Goal: Task Accomplishment & Management: Complete application form

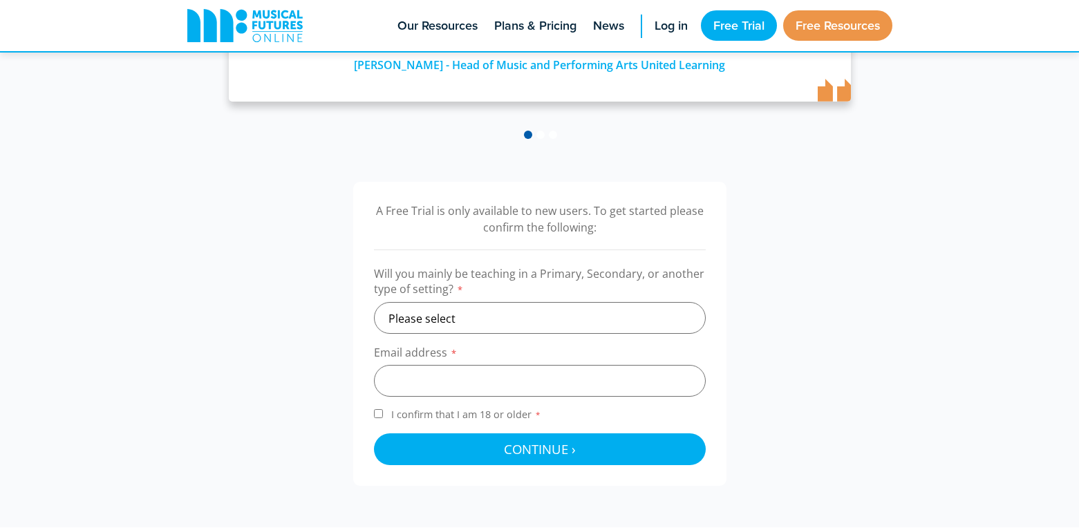
scroll to position [330, 0]
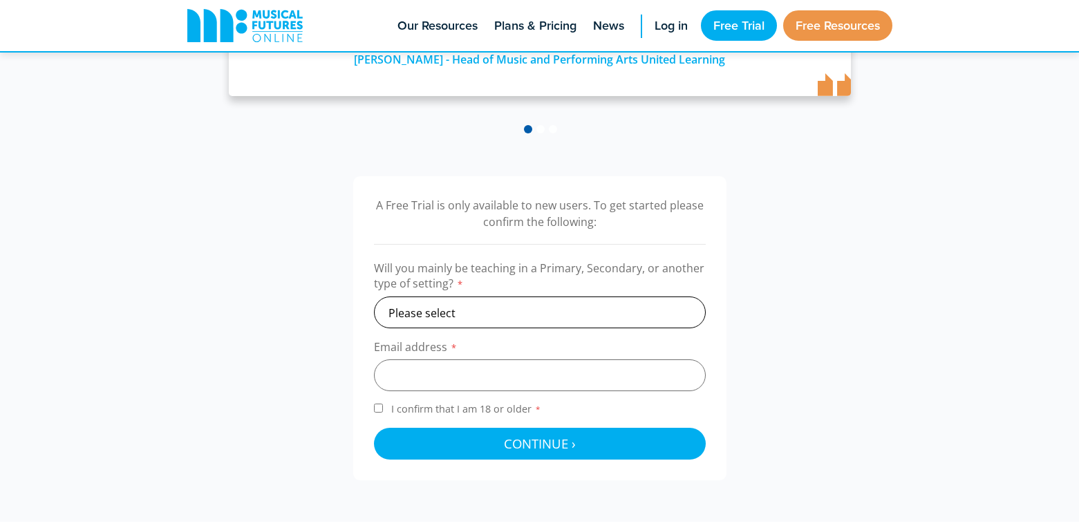
click at [621, 297] on select "Please select Primary Secondary Other" at bounding box center [540, 313] width 332 height 32
select select "other"
click at [374, 297] on select "Please select Primary Secondary Other" at bounding box center [540, 313] width 332 height 32
click at [507, 379] on input "email" at bounding box center [540, 375] width 332 height 32
type input "[EMAIL_ADDRESS][DOMAIN_NAME]"
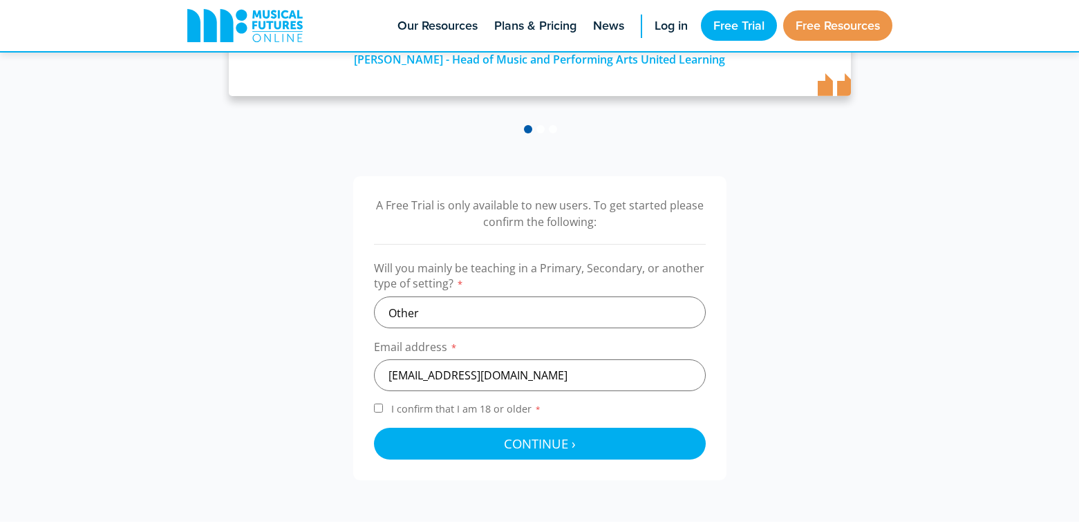
click at [383, 412] on label "I confirm that I am 18 or older *" at bounding box center [540, 411] width 332 height 19
click at [383, 412] on input "I confirm that I am 18 or older *" at bounding box center [378, 408] width 9 height 9
checkbox input "true"
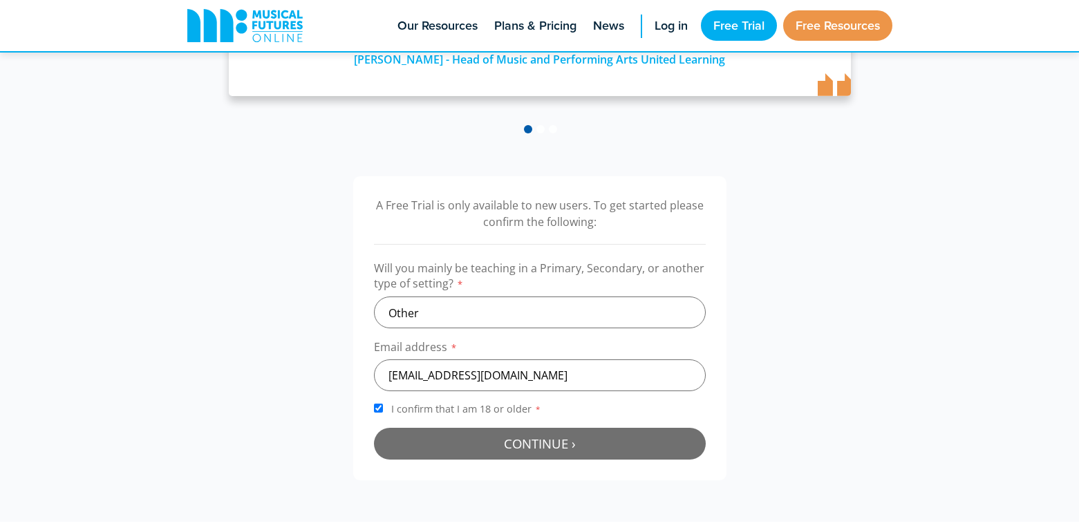
click at [444, 449] on button "Continue › Checking your details..." at bounding box center [540, 444] width 332 height 32
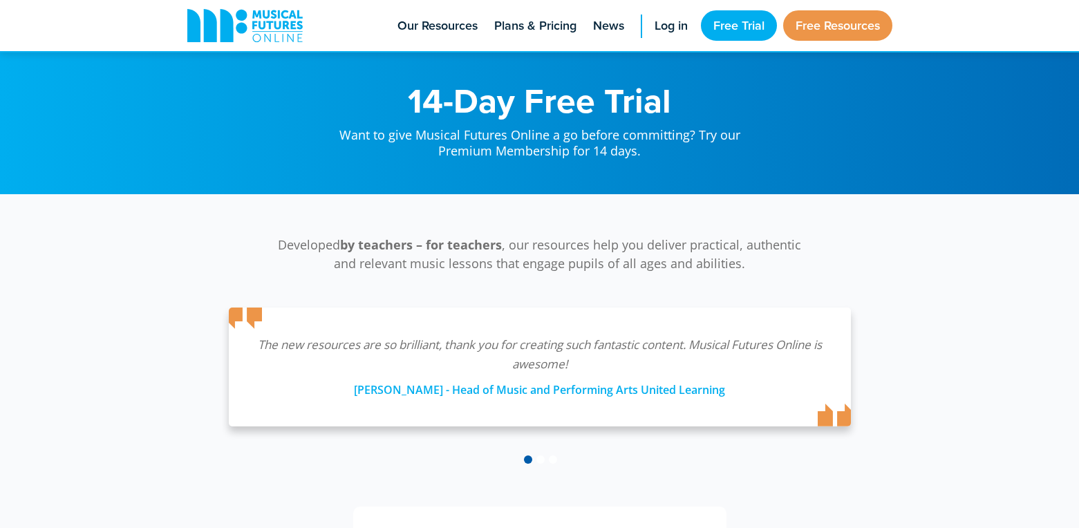
scroll to position [451, 0]
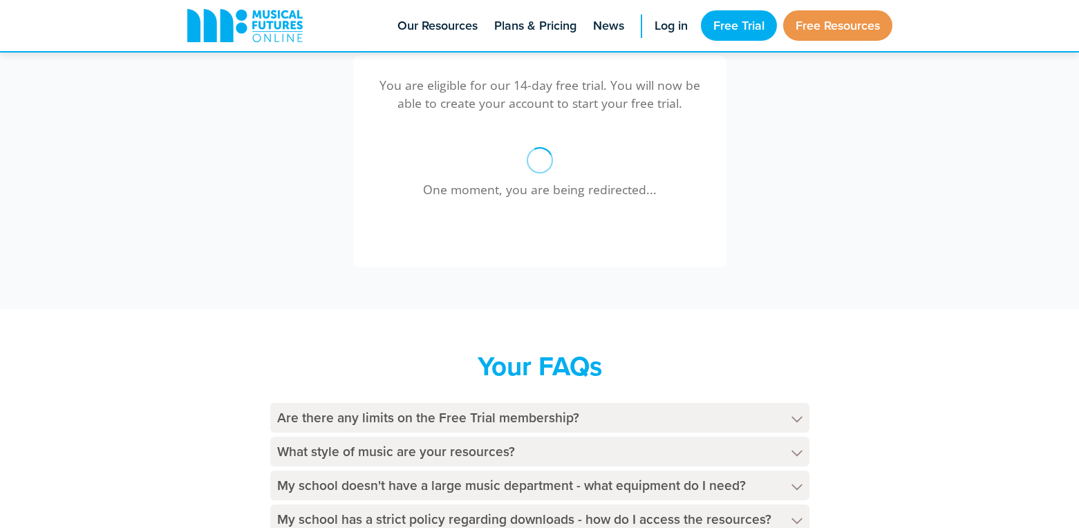
drag, startPoint x: 1077, startPoint y: 336, endPoint x: 1075, endPoint y: 385, distance: 49.1
click at [1075, 385] on div "Your FAQs Are there any limits on the Free Trial membership? The Free Trial mem…" at bounding box center [539, 461] width 1079 height 305
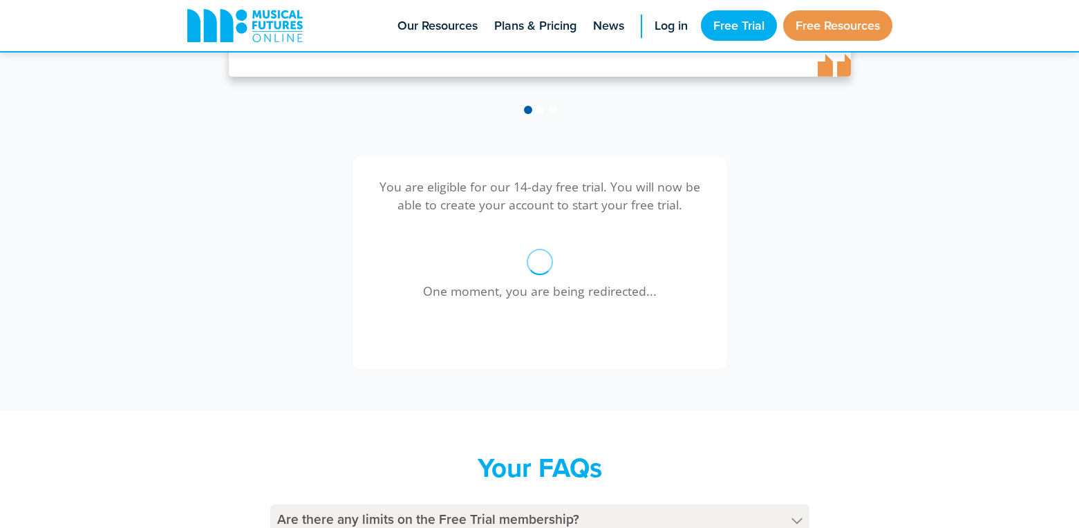
scroll to position [325, 0]
